Goal: Task Accomplishment & Management: Manage account settings

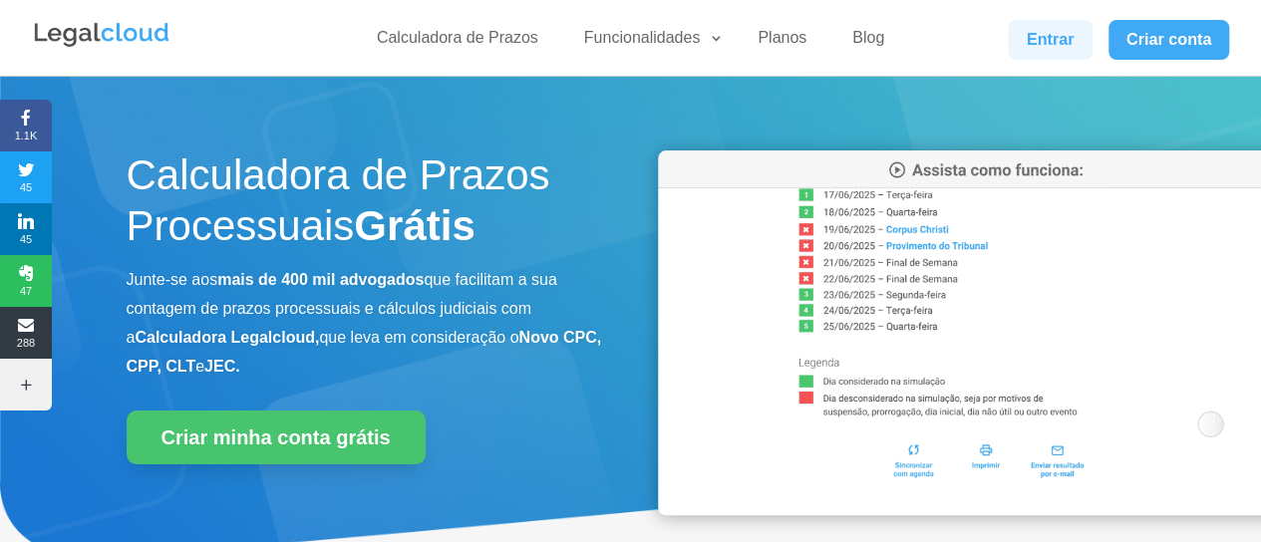
click at [1041, 37] on link "Entrar" at bounding box center [1050, 40] width 84 height 40
click at [1041, 45] on link "Entrar" at bounding box center [1050, 40] width 84 height 40
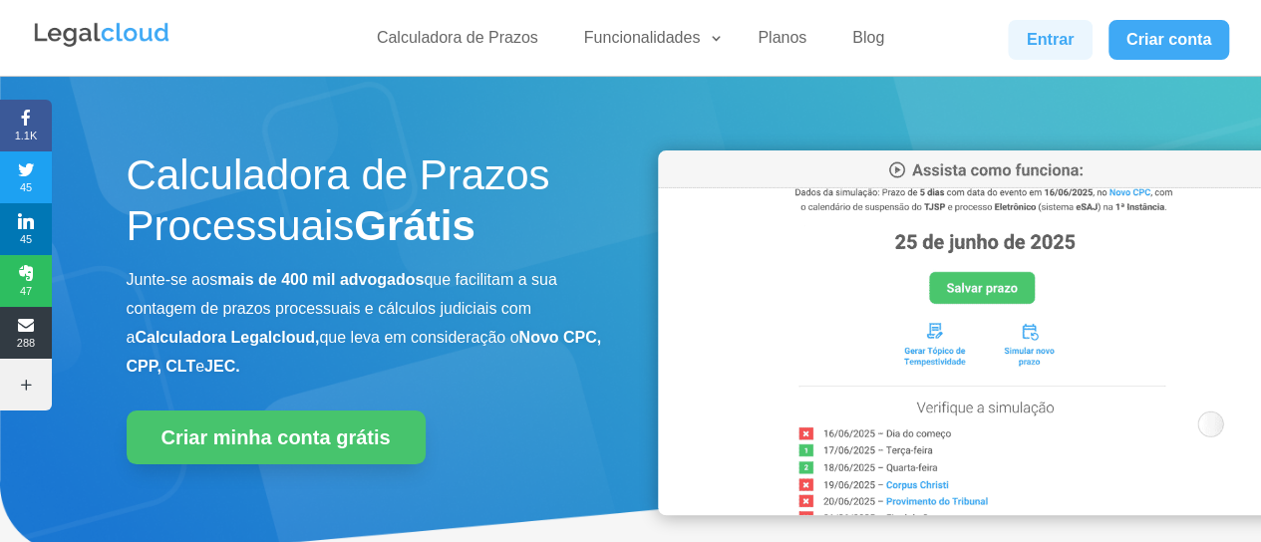
click at [1075, 35] on link "Entrar" at bounding box center [1050, 40] width 84 height 40
